Goal: Task Accomplishment & Management: Manage account settings

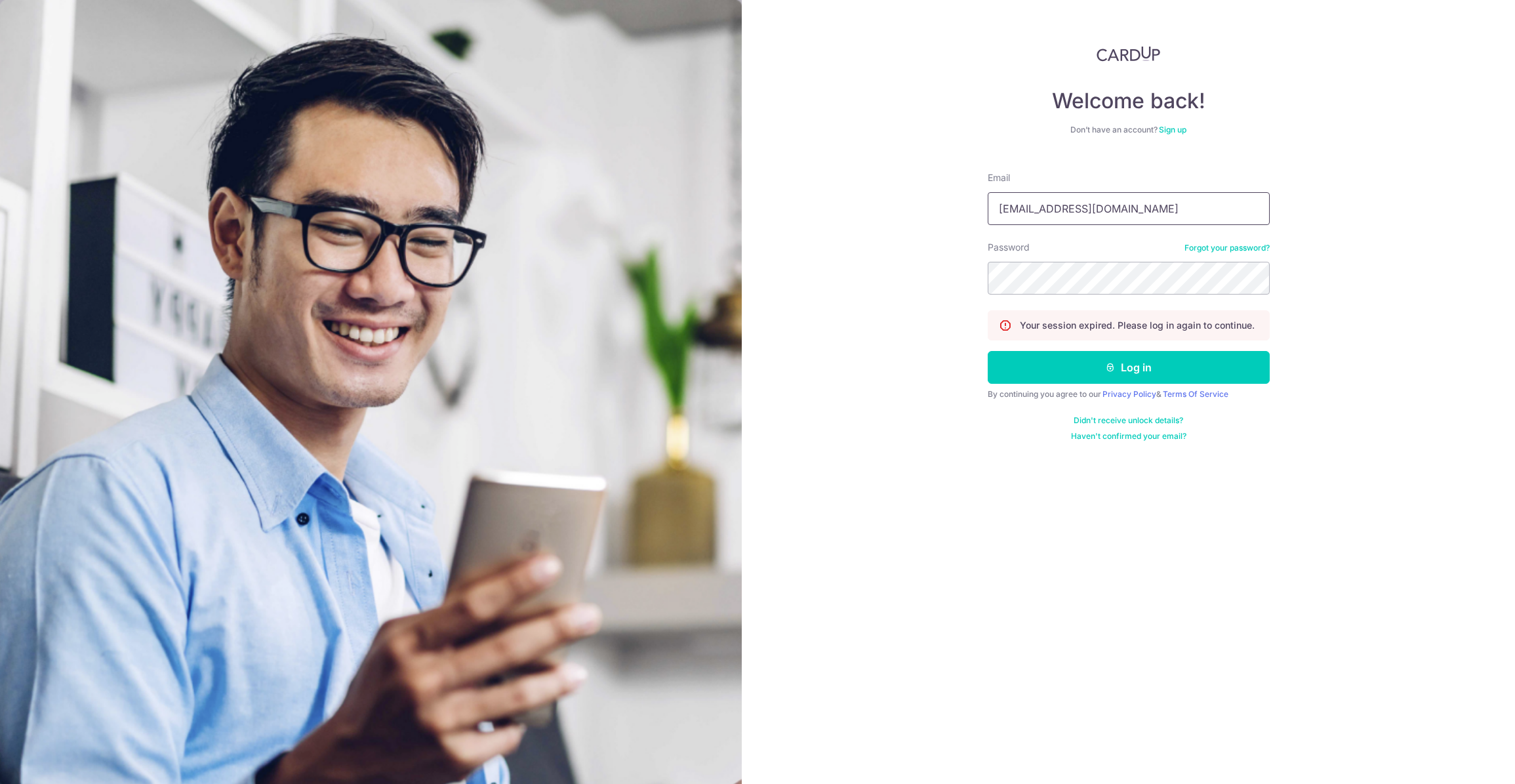
click at [1129, 217] on input "admin@sinhongpoh.com" at bounding box center [1129, 209] width 282 height 33
type input "[PERSON_NAME][DOMAIN_NAME][EMAIL_ADDRESS][PERSON_NAME][DOMAIN_NAME]"
click at [1136, 355] on button "Log in" at bounding box center [1129, 367] width 282 height 33
